Goal: Check status: Check status

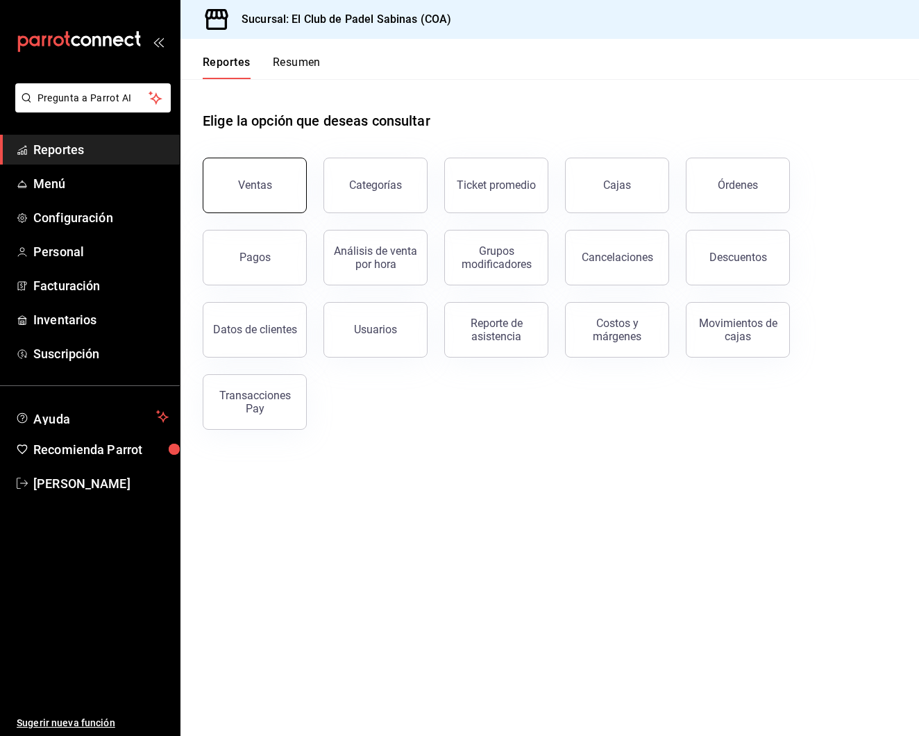
click at [254, 180] on div "Ventas" at bounding box center [255, 184] width 34 height 13
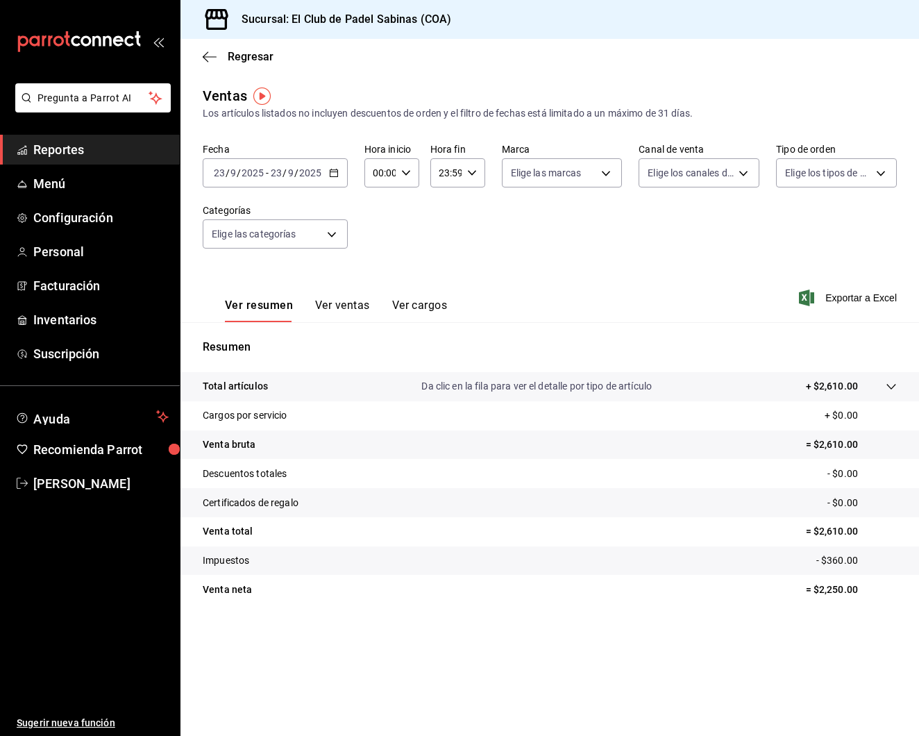
click at [332, 171] on icon "button" at bounding box center [334, 173] width 10 height 10
click at [247, 243] on span "Ayer" at bounding box center [268, 246] width 108 height 15
click at [398, 173] on div "00:00 Hora inicio" at bounding box center [391, 172] width 55 height 29
click at [384, 228] on button "15" at bounding box center [377, 217] width 22 height 28
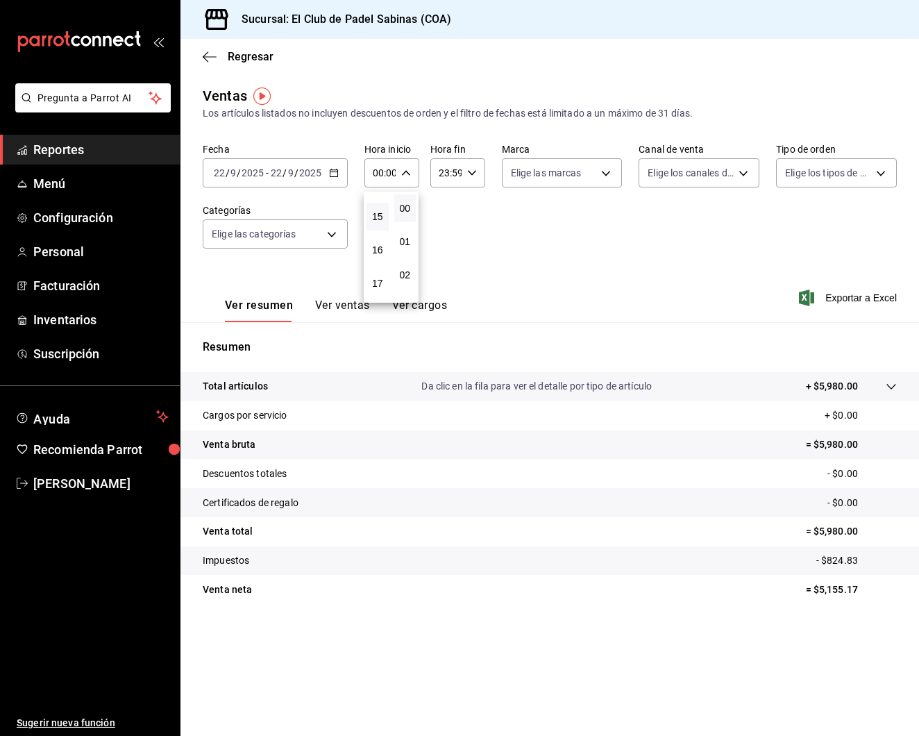
type input "15:00"
click at [517, 263] on div at bounding box center [459, 368] width 919 height 736
click at [361, 306] on button "Ver ventas" at bounding box center [342, 310] width 55 height 24
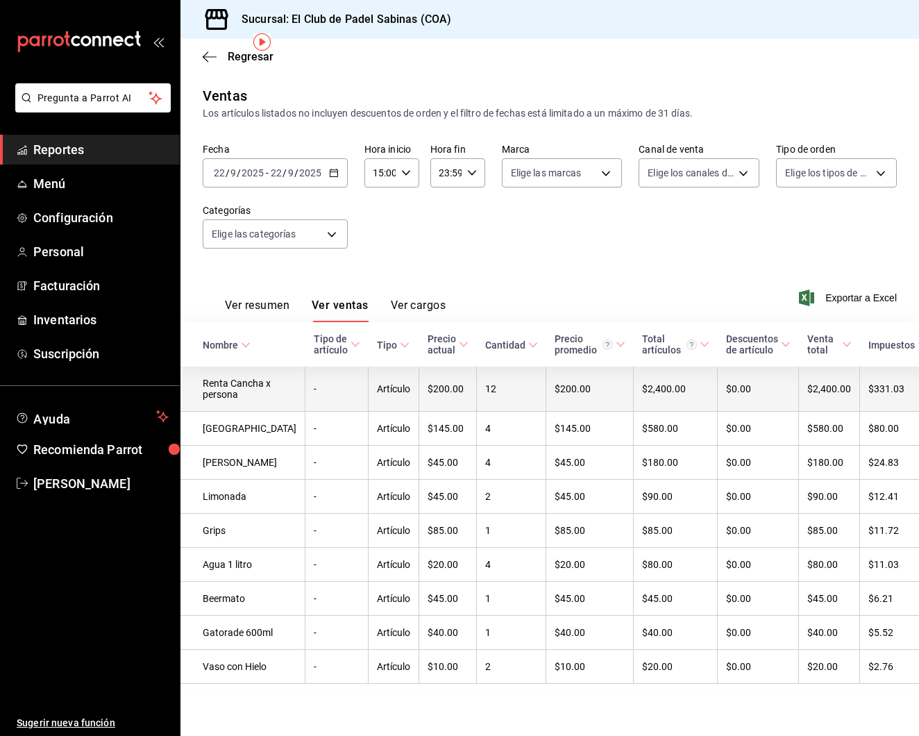
scroll to position [53, 0]
